Goal: Task Accomplishment & Management: Use online tool/utility

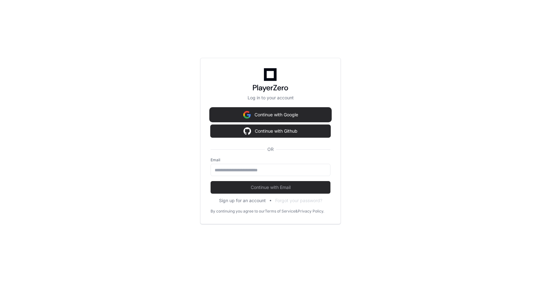
click at [253, 113] on button "Continue with Google" at bounding box center [271, 114] width 120 height 13
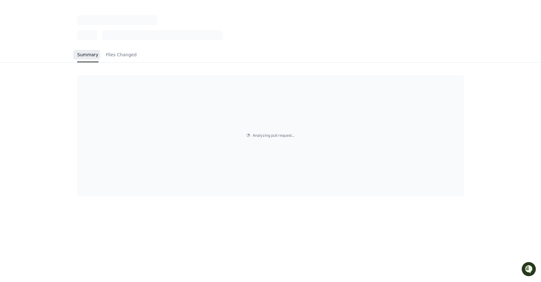
click at [92, 57] on span "Summary" at bounding box center [87, 55] width 21 height 4
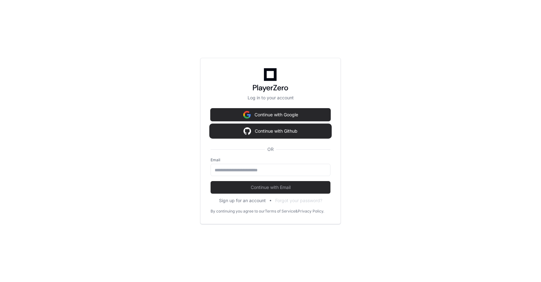
click at [253, 130] on button "Continue with Github" at bounding box center [271, 131] width 120 height 13
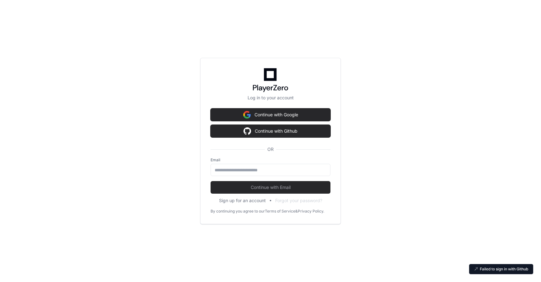
click at [495, 274] on div "Failed to sign in with Github" at bounding box center [501, 269] width 65 height 11
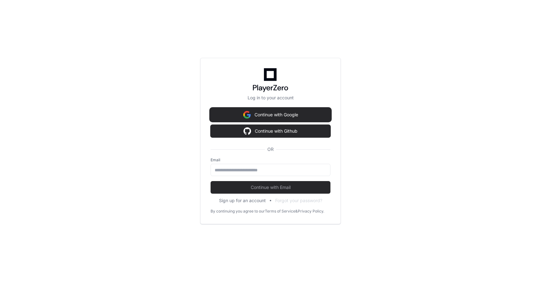
click at [278, 118] on button "Continue with Google" at bounding box center [271, 114] width 120 height 13
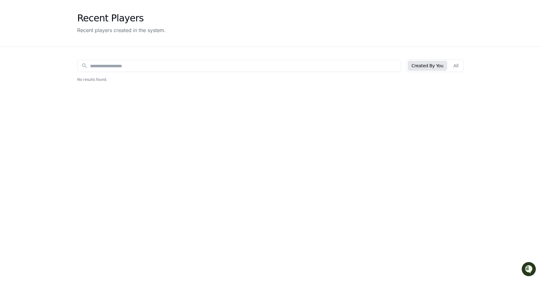
click at [130, 72] on div "search Created By You All" at bounding box center [270, 65] width 387 height 13
click at [456, 65] on button "All" at bounding box center [456, 66] width 13 height 10
click at [425, 64] on button "Created By You" at bounding box center [427, 66] width 39 height 10
